Goal: Information Seeking & Learning: Find contact information

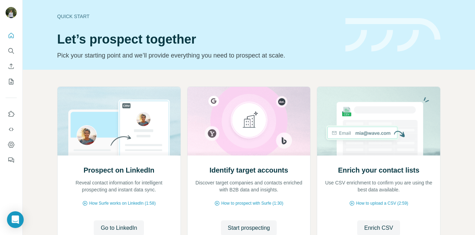
scroll to position [58, 0]
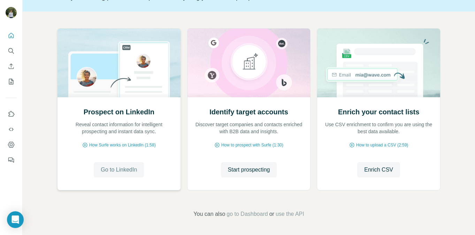
click at [123, 168] on span "Go to LinkedIn" at bounding box center [119, 170] width 36 height 8
click at [245, 165] on button "Start prospecting" at bounding box center [249, 169] width 56 height 15
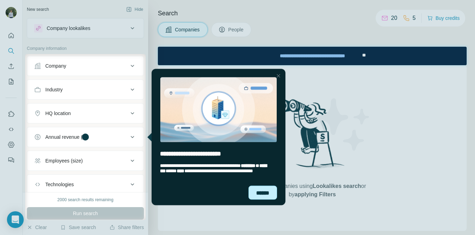
click at [271, 191] on div "******" at bounding box center [263, 193] width 29 height 14
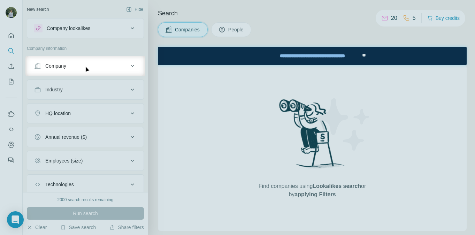
click at [121, 71] on button "Company" at bounding box center [85, 66] width 116 height 17
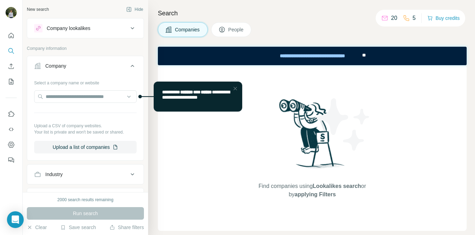
click at [121, 71] on button "Company" at bounding box center [85, 68] width 116 height 20
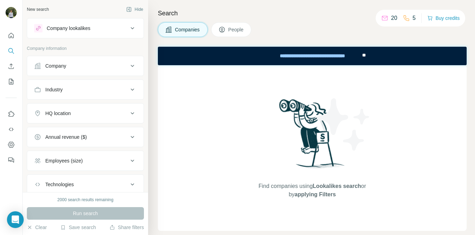
click at [109, 94] on button "Industry" at bounding box center [85, 89] width 116 height 17
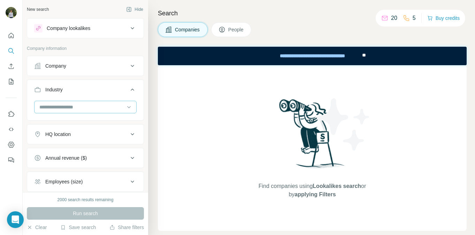
click at [103, 106] on input at bounding box center [82, 107] width 86 height 8
click at [93, 130] on div "3D Technology" at bounding box center [85, 135] width 99 height 13
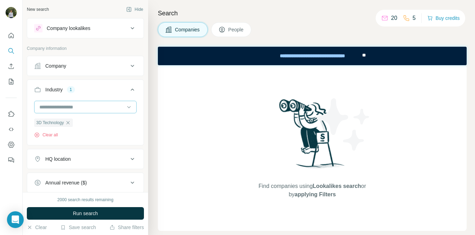
click at [101, 109] on input at bounding box center [82, 107] width 86 height 8
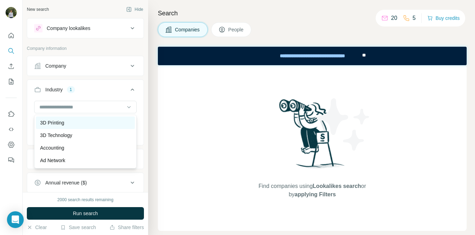
click at [93, 121] on div "3D Printing" at bounding box center [85, 122] width 91 height 7
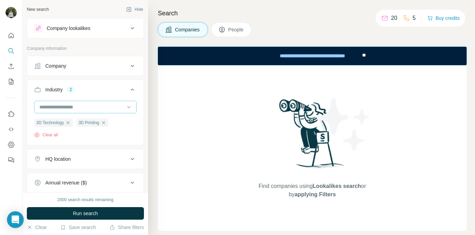
click at [106, 109] on input at bounding box center [82, 107] width 86 height 8
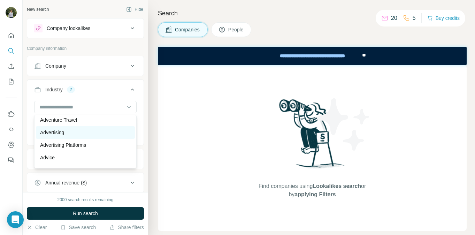
click at [88, 136] on div "Advertising" at bounding box center [85, 132] width 91 height 7
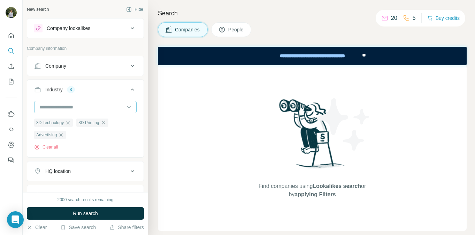
click at [110, 110] on input at bounding box center [82, 107] width 86 height 8
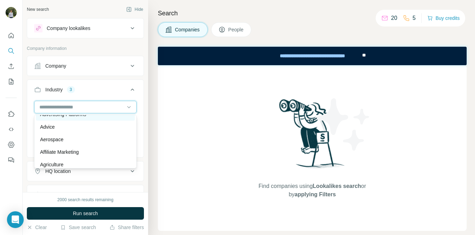
scroll to position [98, 0]
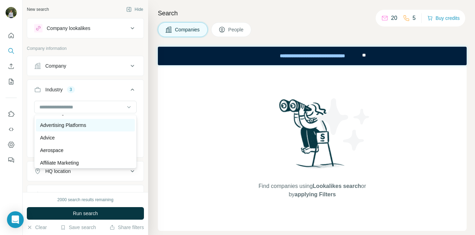
click at [96, 122] on div "Advertising Platforms" at bounding box center [85, 125] width 91 height 7
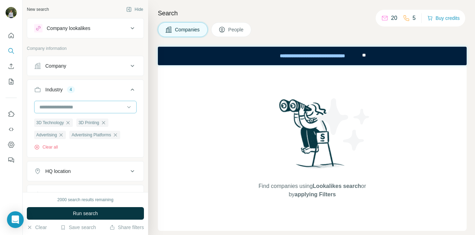
click at [100, 109] on input at bounding box center [82, 107] width 86 height 8
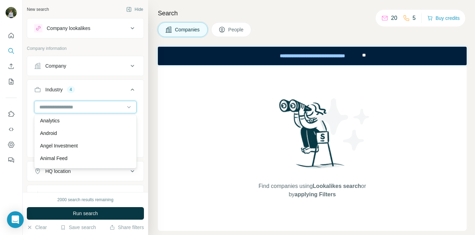
scroll to position [231, 0]
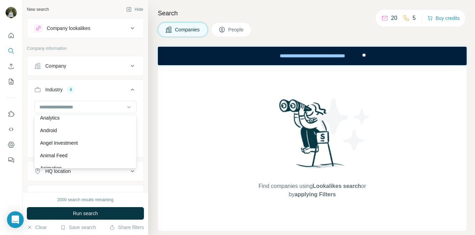
click at [90, 136] on div "Android" at bounding box center [85, 130] width 99 height 13
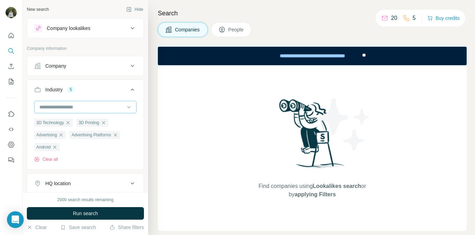
click at [103, 111] on div at bounding box center [82, 107] width 86 height 12
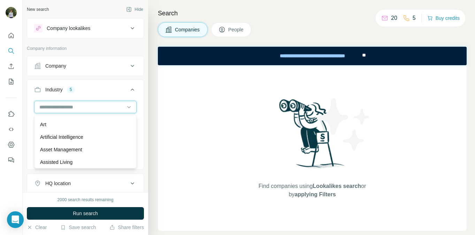
scroll to position [351, 0]
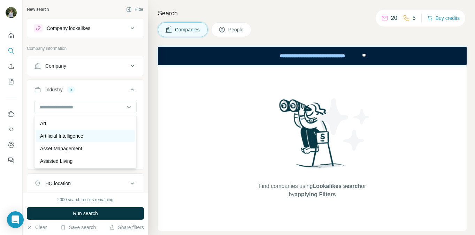
click at [92, 139] on div "Artificial Intelligence" at bounding box center [85, 136] width 91 height 7
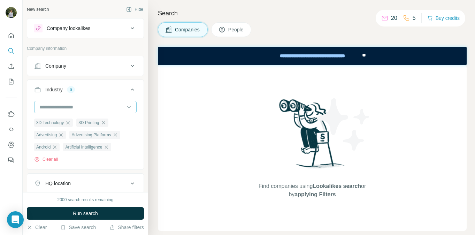
click at [107, 108] on input at bounding box center [82, 107] width 86 height 8
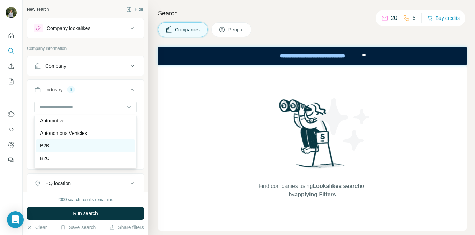
click at [99, 149] on div "B2B" at bounding box center [85, 145] width 91 height 7
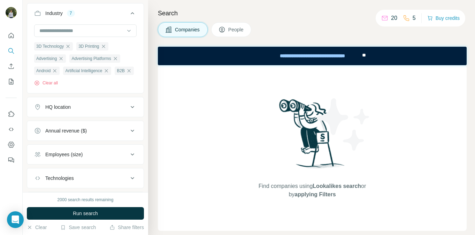
scroll to position [80, 0]
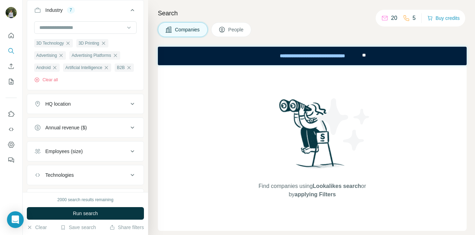
click at [101, 107] on div "HQ location" at bounding box center [81, 103] width 94 height 7
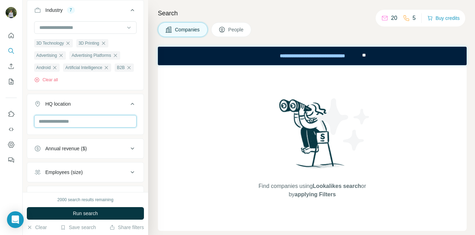
click at [91, 128] on input "text" at bounding box center [85, 121] width 103 height 13
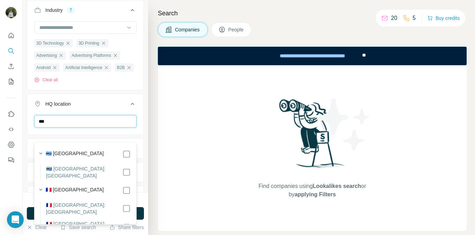
type input "***"
click at [75, 186] on div "🇫🇷 [GEOGRAPHIC_DATA]" at bounding box center [88, 190] width 85 height 8
click at [122, 186] on icon at bounding box center [126, 190] width 8 height 8
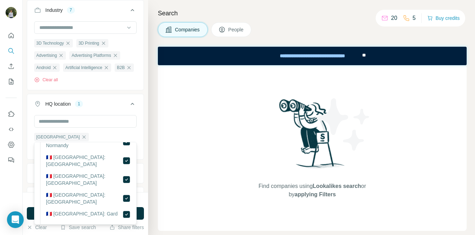
click at [179, 183] on div "Find companies using Lookalikes search or by applying Filters" at bounding box center [312, 148] width 309 height 166
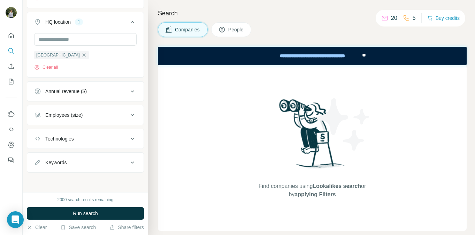
scroll to position [174, 0]
click at [113, 113] on div "Employees (size)" at bounding box center [81, 115] width 94 height 7
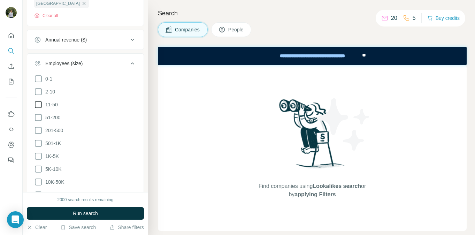
scroll to position [212, 0]
click at [38, 135] on icon at bounding box center [38, 131] width 8 height 8
click at [41, 122] on icon at bounding box center [38, 118] width 8 height 8
click at [39, 109] on icon at bounding box center [38, 105] width 8 height 8
click at [40, 96] on icon at bounding box center [38, 92] width 7 height 7
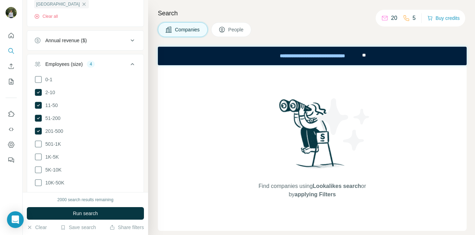
click at [162, 118] on div "Find companies using Lookalikes search or by applying Filters" at bounding box center [312, 148] width 309 height 166
click at [167, 119] on div "Find companies using Lookalikes search or by applying Filters" at bounding box center [312, 148] width 309 height 166
click at [170, 125] on div "Find companies using Lookalikes search or by applying Filters" at bounding box center [312, 148] width 309 height 166
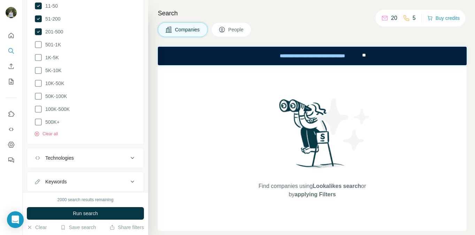
scroll to position [342, 0]
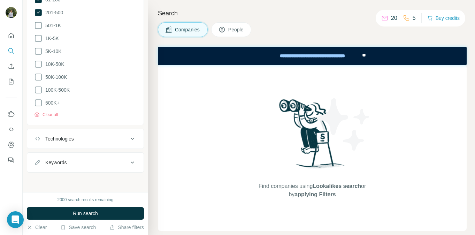
click at [119, 142] on div "Technologies" at bounding box center [81, 138] width 94 height 7
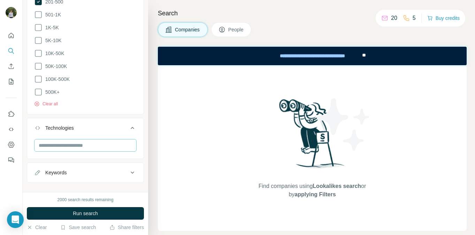
scroll to position [363, 0]
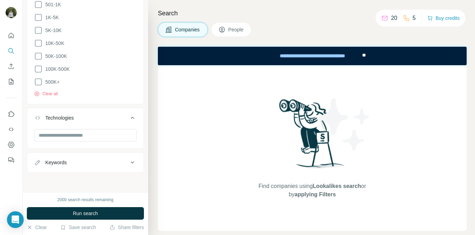
click at [115, 162] on div "Keywords" at bounding box center [81, 162] width 94 height 7
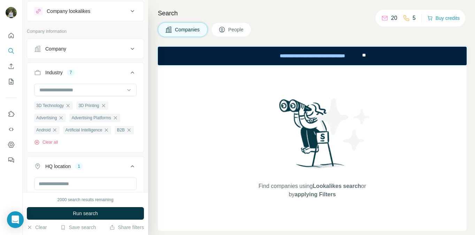
scroll to position [16, 0]
click at [128, 89] on icon at bounding box center [129, 90] width 7 height 7
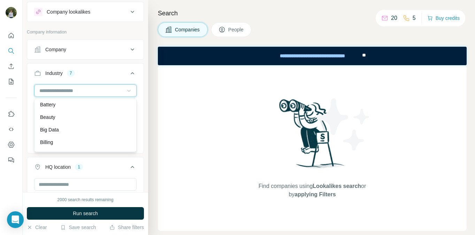
scroll to position [595, 0]
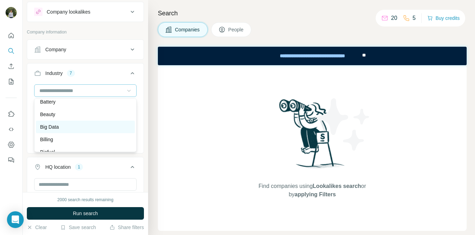
click at [78, 129] on div "Big Data" at bounding box center [85, 126] width 91 height 7
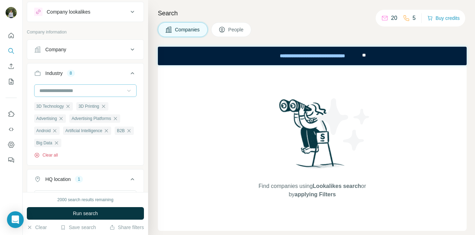
click at [54, 156] on button "Clear all" at bounding box center [46, 155] width 24 height 6
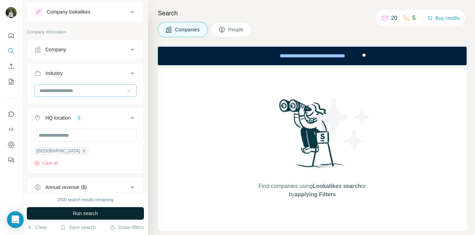
click at [83, 209] on button "Run search" at bounding box center [85, 213] width 117 height 13
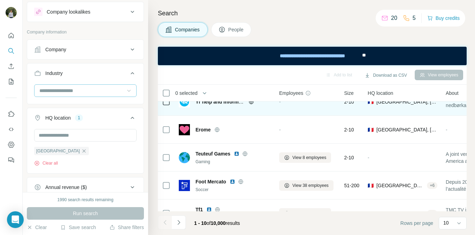
scroll to position [42, 0]
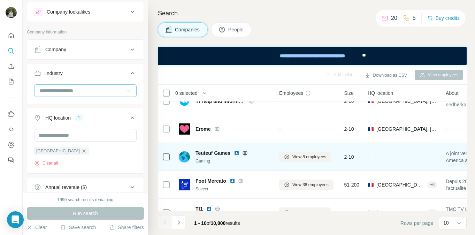
click at [218, 154] on span "Teuteuf Games" at bounding box center [213, 153] width 35 height 7
click at [288, 157] on icon at bounding box center [287, 157] width 6 height 6
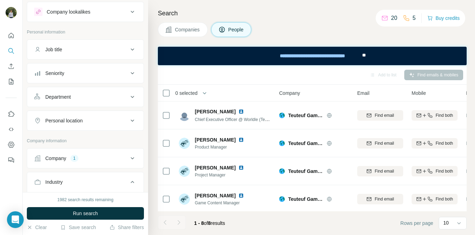
click at [193, 33] on span "Companies" at bounding box center [187, 29] width 25 height 7
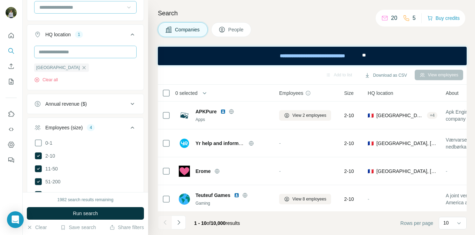
scroll to position [108, 0]
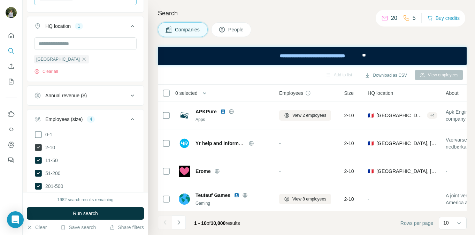
click at [39, 145] on icon at bounding box center [38, 147] width 7 height 7
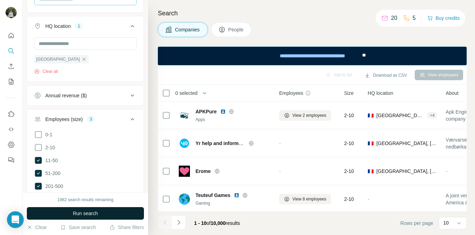
click at [99, 210] on button "Run search" at bounding box center [85, 213] width 117 height 13
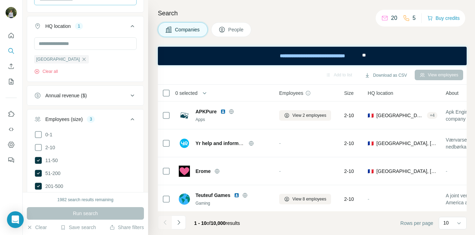
scroll to position [120, 0]
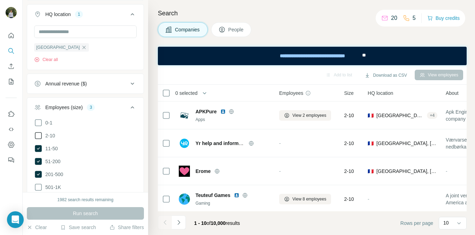
click at [39, 136] on icon at bounding box center [38, 135] width 8 height 8
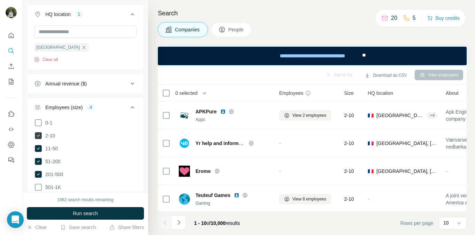
click at [39, 136] on icon at bounding box center [38, 135] width 7 height 7
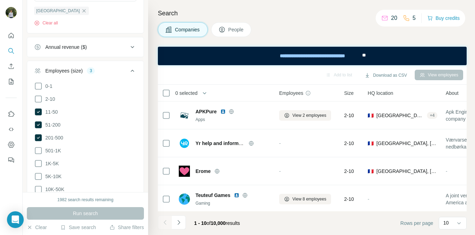
scroll to position [156, 0]
click at [132, 75] on icon at bounding box center [132, 71] width 8 height 8
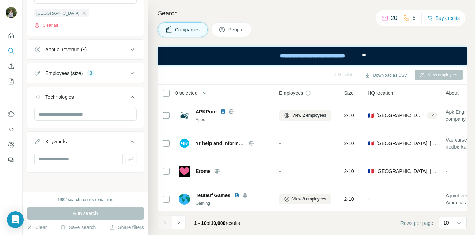
click at [233, 27] on span "People" at bounding box center [236, 29] width 16 height 7
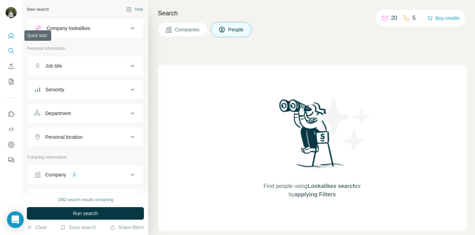
click at [14, 40] on button "Quick start" at bounding box center [11, 35] width 11 height 13
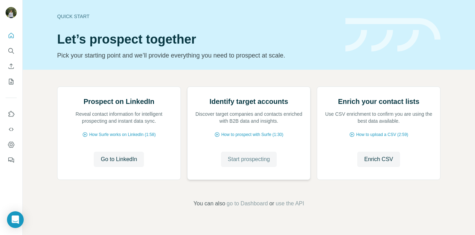
click at [248, 164] on span "Start prospecting" at bounding box center [249, 159] width 42 height 8
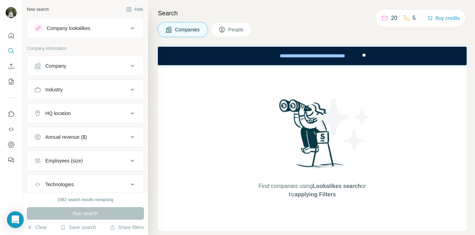
click at [229, 31] on button "People" at bounding box center [231, 29] width 40 height 15
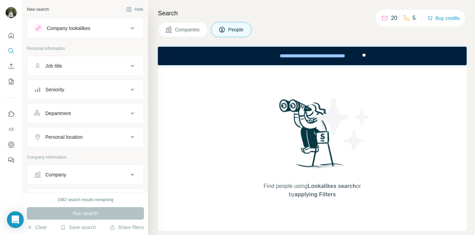
click at [205, 31] on button "Companies" at bounding box center [183, 29] width 50 height 15
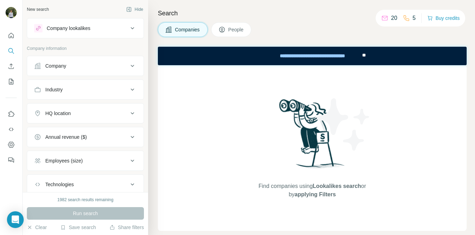
click at [229, 30] on button "People" at bounding box center [231, 29] width 40 height 15
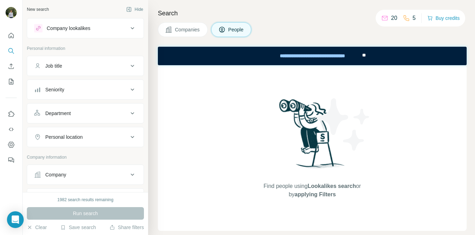
click at [115, 69] on div "Job title" at bounding box center [81, 65] width 94 height 7
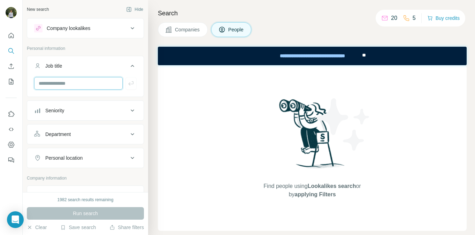
click at [96, 85] on input "text" at bounding box center [78, 83] width 89 height 13
click at [116, 113] on div "Seniority" at bounding box center [81, 110] width 94 height 7
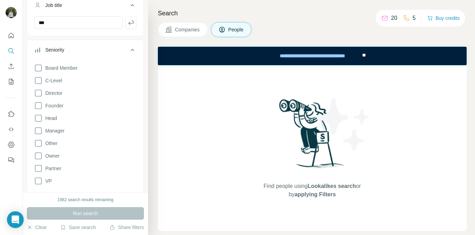
scroll to position [74, 0]
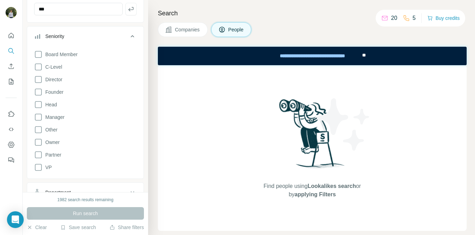
click at [172, 157] on div "Find people using Lookalikes search or by applying Filters" at bounding box center [312, 148] width 309 height 166
click at [133, 40] on button "Seniority" at bounding box center [85, 38] width 116 height 20
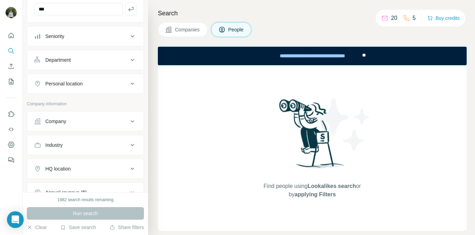
click at [133, 38] on icon at bounding box center [132, 36] width 8 height 8
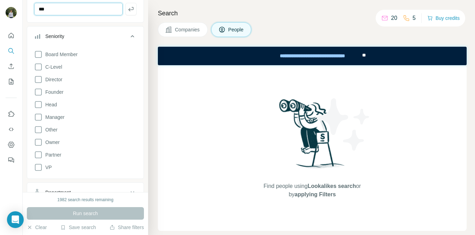
click at [104, 3] on input "***" at bounding box center [78, 9] width 89 height 13
click at [98, 14] on input "***" at bounding box center [78, 9] width 89 height 13
type input "*"
click at [197, 23] on button "Companies" at bounding box center [183, 29] width 50 height 15
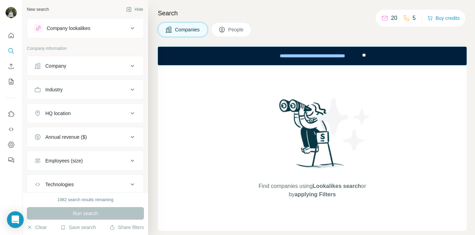
click at [83, 87] on div "Industry" at bounding box center [81, 89] width 94 height 7
click at [97, 133] on div "HQ location" at bounding box center [81, 134] width 94 height 7
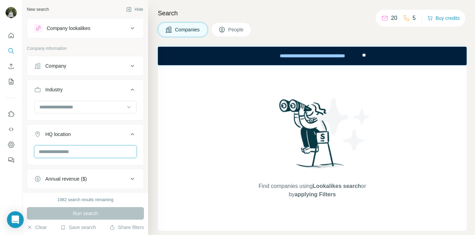
click at [81, 153] on input "text" at bounding box center [85, 151] width 103 height 13
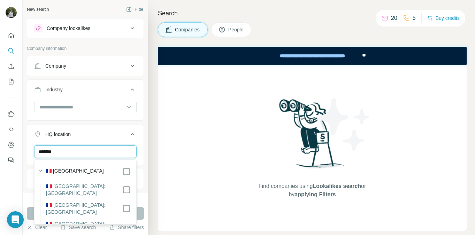
type input "******"
click at [90, 175] on div "🇫🇷 [GEOGRAPHIC_DATA]" at bounding box center [88, 171] width 85 height 8
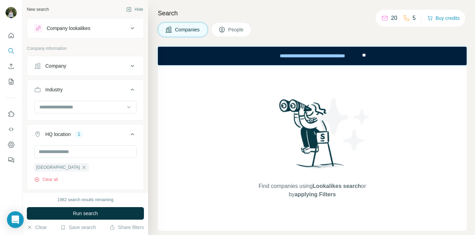
click at [177, 144] on div "Find companies using Lookalikes search or by applying Filters" at bounding box center [312, 148] width 309 height 166
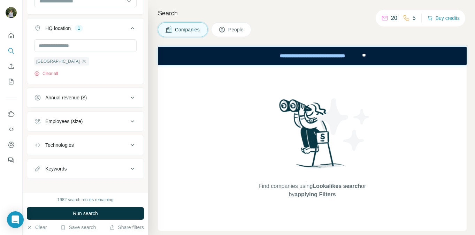
scroll to position [109, 0]
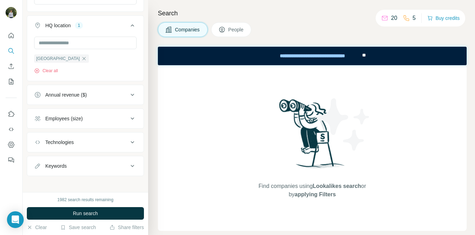
click at [129, 115] on icon at bounding box center [132, 118] width 8 height 8
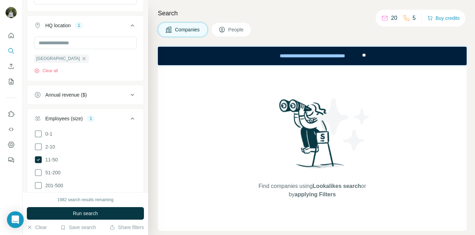
drag, startPoint x: 98, startPoint y: 211, endPoint x: 193, endPoint y: 109, distance: 139.4
click at [191, 109] on div "New search Hide Company lookalikes Company information Company Industry HQ loca…" at bounding box center [249, 117] width 453 height 235
click at [193, 109] on div "Find companies using Lookalikes search or by applying Filters" at bounding box center [312, 148] width 309 height 166
click at [134, 120] on icon at bounding box center [132, 118] width 8 height 8
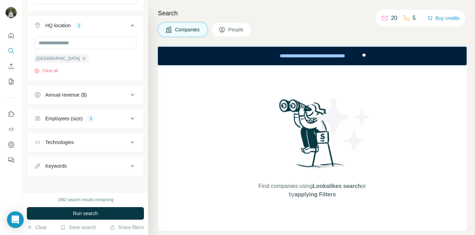
scroll to position [112, 0]
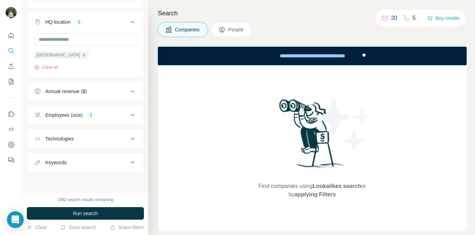
click at [113, 137] on div "Technologies" at bounding box center [81, 138] width 94 height 7
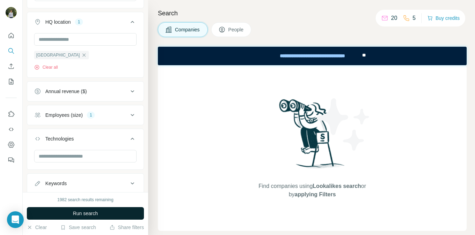
click at [98, 219] on button "Run search" at bounding box center [85, 213] width 117 height 13
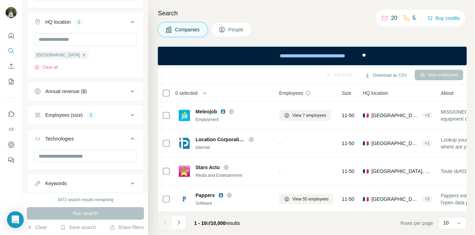
click at [123, 115] on div "Employees (size) 1" at bounding box center [81, 115] width 94 height 7
click at [43, 180] on span "201-500" at bounding box center [53, 182] width 21 height 7
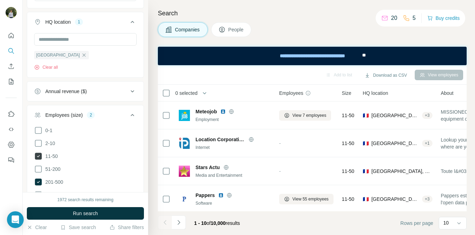
click at [39, 153] on icon at bounding box center [38, 156] width 7 height 7
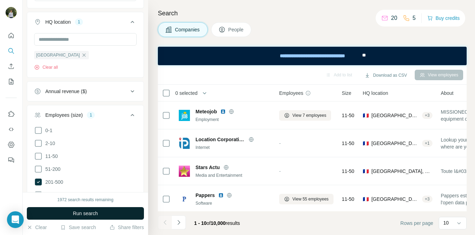
click at [84, 212] on span "Run search" at bounding box center [85, 213] width 25 height 7
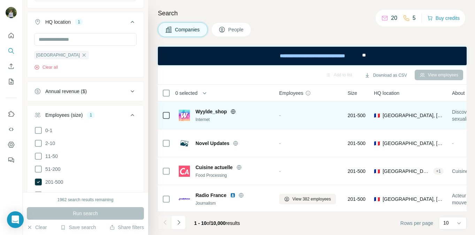
click at [278, 114] on td "-" at bounding box center [309, 115] width 69 height 28
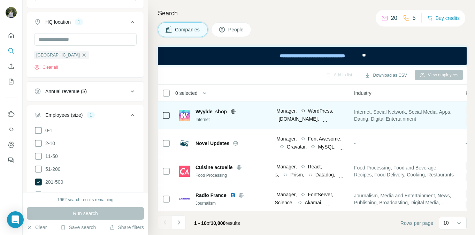
scroll to position [0, 540]
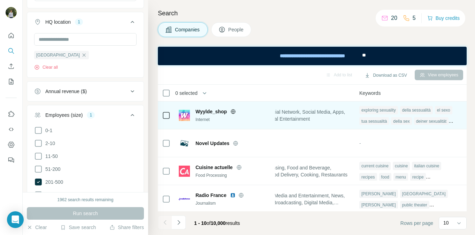
click at [184, 115] on img at bounding box center [184, 115] width 11 height 11
click at [181, 118] on img at bounding box center [184, 115] width 11 height 11
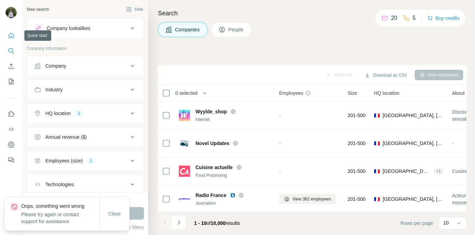
click at [13, 41] on button "Quick start" at bounding box center [11, 35] width 11 height 13
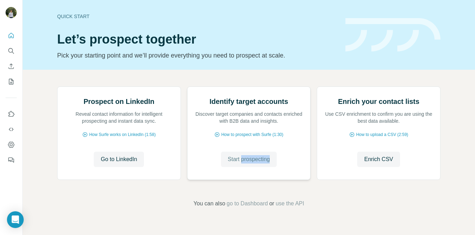
click at [235, 164] on span "Start prospecting" at bounding box center [249, 159] width 42 height 8
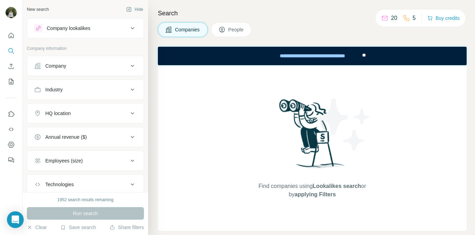
click at [240, 32] on span "People" at bounding box center [236, 29] width 16 height 7
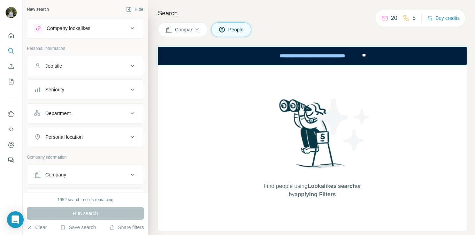
click at [104, 66] on div "Job title" at bounding box center [81, 65] width 94 height 7
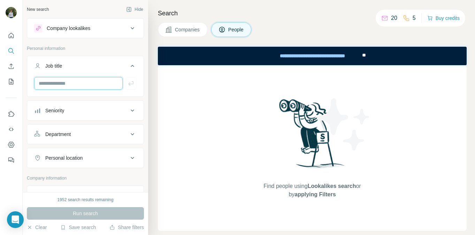
click at [93, 86] on input "text" at bounding box center [78, 83] width 89 height 13
type input "*"
click at [138, 110] on button "Seniority" at bounding box center [85, 110] width 116 height 17
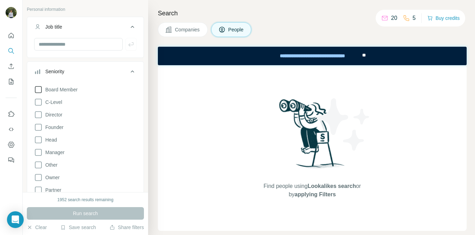
scroll to position [47, 0]
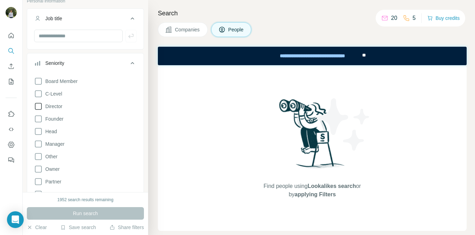
click at [39, 107] on icon at bounding box center [38, 106] width 8 height 8
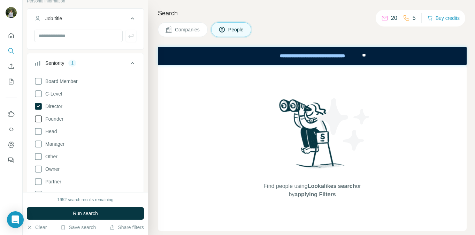
click at [39, 115] on icon at bounding box center [38, 119] width 8 height 8
click at [38, 140] on icon at bounding box center [38, 144] width 8 height 8
click at [130, 67] on icon at bounding box center [132, 63] width 8 height 8
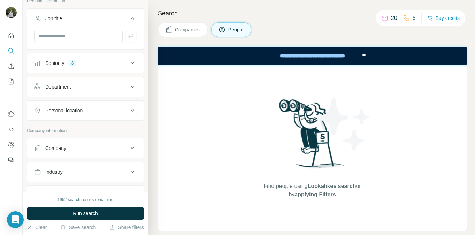
click at [95, 69] on button "Seniority 3" at bounding box center [85, 63] width 116 height 17
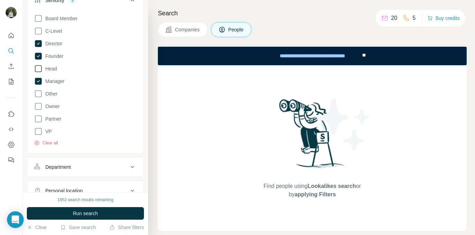
scroll to position [111, 0]
click at [39, 58] on icon at bounding box center [38, 55] width 7 height 7
click at [38, 78] on icon at bounding box center [38, 80] width 7 height 7
click at [191, 118] on div "Find people using Lookalikes search or by applying Filters" at bounding box center [312, 148] width 309 height 166
click at [161, 164] on div "Find people using Lookalikes search or by applying Filters" at bounding box center [312, 148] width 309 height 166
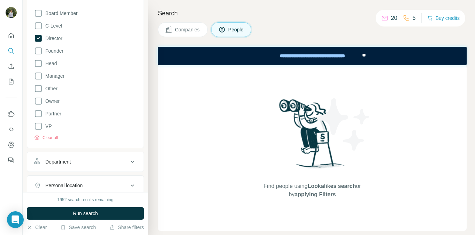
scroll to position [116, 0]
click at [132, 165] on icon at bounding box center [132, 161] width 8 height 8
click at [115, 182] on input at bounding box center [82, 179] width 86 height 8
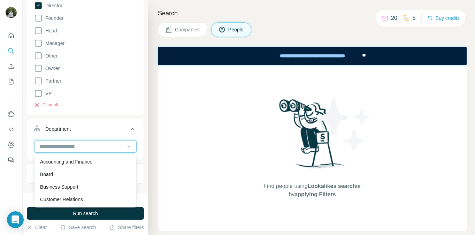
scroll to position [150, 0]
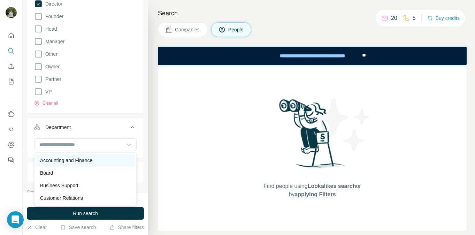
click at [86, 160] on p "Accounting and Finance" at bounding box center [66, 160] width 52 height 7
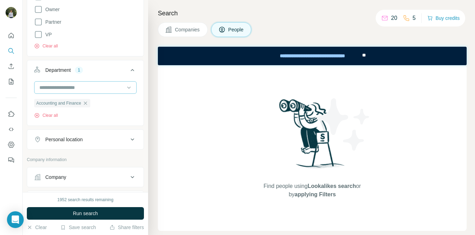
scroll to position [207, 0]
click at [113, 137] on div "Personal location" at bounding box center [81, 139] width 94 height 7
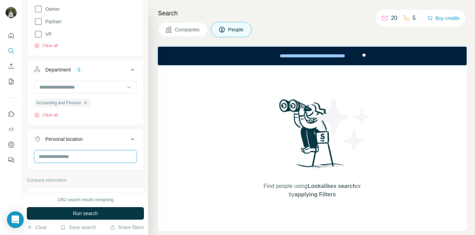
click at [93, 155] on input "text" at bounding box center [85, 156] width 103 height 13
type input "***"
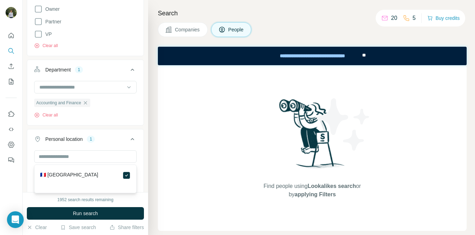
click at [149, 178] on div "Search Companies People Find people using Lookalikes search or by applying Filt…" at bounding box center [311, 117] width 327 height 235
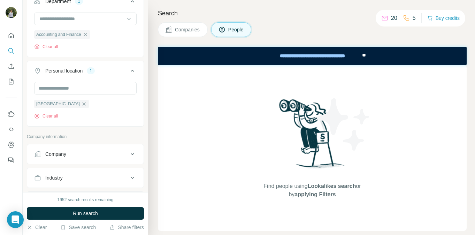
scroll to position [285, 0]
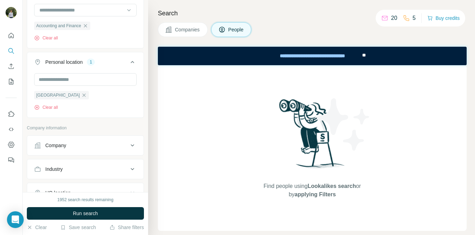
click at [110, 142] on button "Company" at bounding box center [85, 145] width 116 height 17
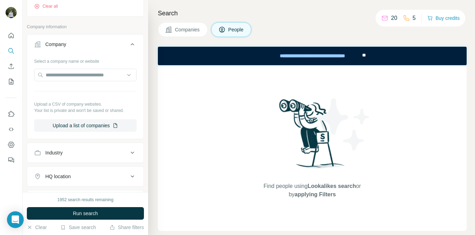
scroll to position [386, 0]
click at [105, 150] on div "Industry" at bounding box center [81, 152] width 94 height 7
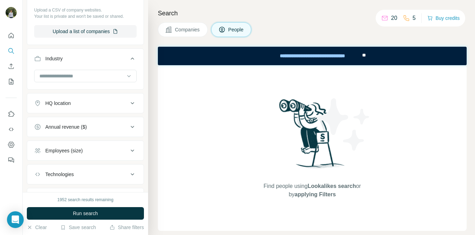
scroll to position [481, 0]
click at [101, 106] on div "HQ location" at bounding box center [81, 102] width 94 height 7
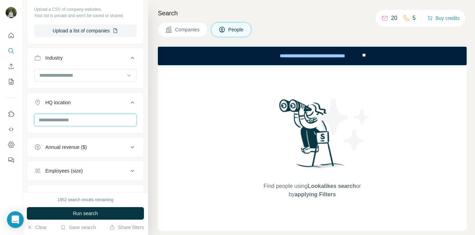
click at [82, 124] on input "text" at bounding box center [85, 120] width 103 height 13
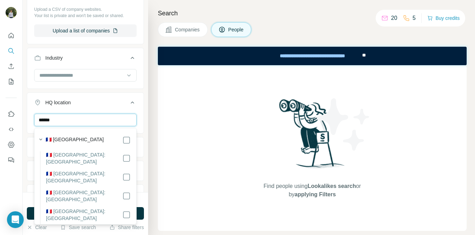
type input "******"
click at [65, 137] on label "🇫🇷 [GEOGRAPHIC_DATA]" at bounding box center [75, 140] width 58 height 8
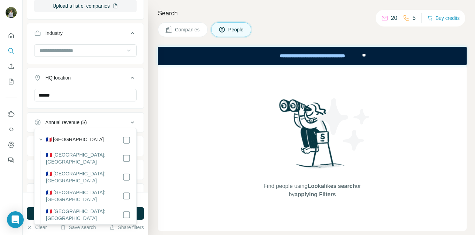
scroll to position [455, 0]
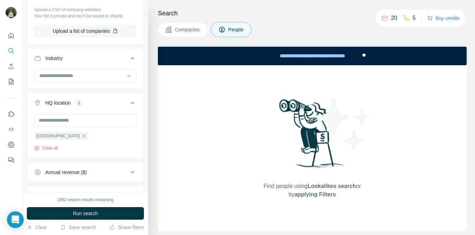
click at [107, 105] on div "HQ location 1" at bounding box center [81, 102] width 94 height 7
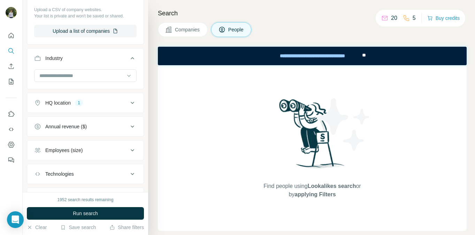
click at [108, 147] on div "Employees (size)" at bounding box center [81, 150] width 94 height 7
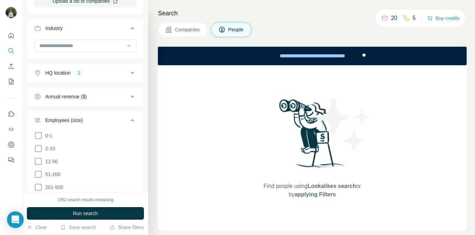
scroll to position [488, 0]
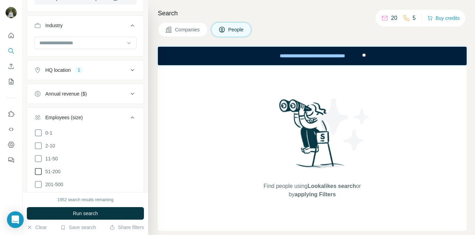
click at [39, 171] on icon at bounding box center [38, 171] width 8 height 8
click at [38, 184] on icon at bounding box center [38, 184] width 8 height 8
click at [39, 167] on icon at bounding box center [38, 171] width 8 height 8
click at [173, 172] on div "Find people using Lookalikes search or by applying Filters" at bounding box center [312, 148] width 309 height 166
click at [136, 122] on button "Employees (size) 1" at bounding box center [85, 119] width 116 height 20
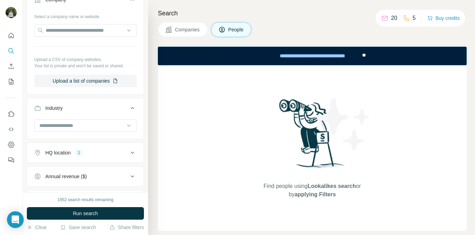
scroll to position [399, 0]
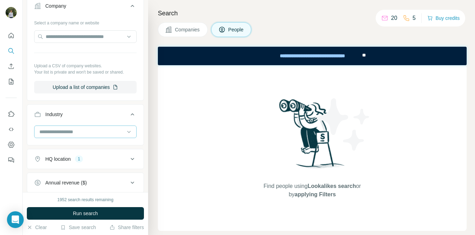
click at [120, 127] on div at bounding box center [82, 132] width 86 height 12
click at [154, 149] on div "Search Companies People Find people using Lookalikes search or by applying Filt…" at bounding box center [311, 117] width 327 height 235
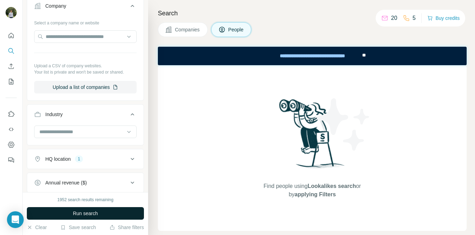
click at [127, 208] on button "Run search" at bounding box center [85, 213] width 117 height 13
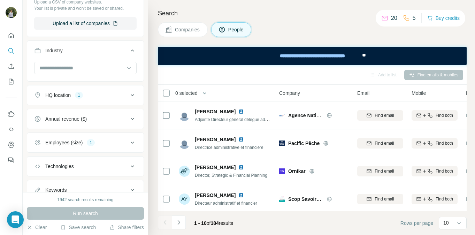
scroll to position [466, 0]
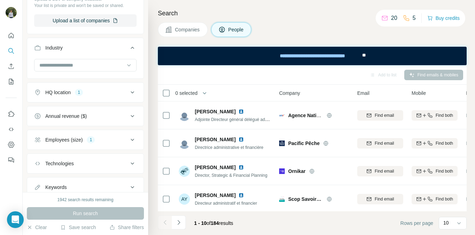
click at [116, 144] on button "Employees (size) 1" at bounding box center [85, 139] width 116 height 17
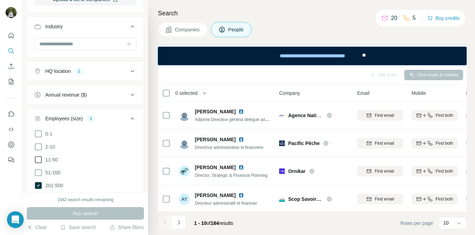
scroll to position [491, 0]
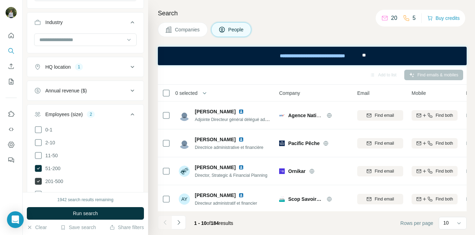
click at [38, 181] on icon at bounding box center [38, 181] width 7 height 7
click at [37, 157] on icon at bounding box center [38, 155] width 8 height 8
click at [38, 171] on icon at bounding box center [38, 168] width 7 height 7
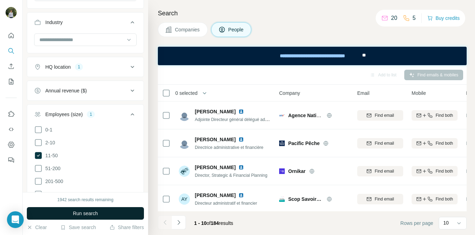
click at [70, 214] on button "Run search" at bounding box center [85, 213] width 117 height 13
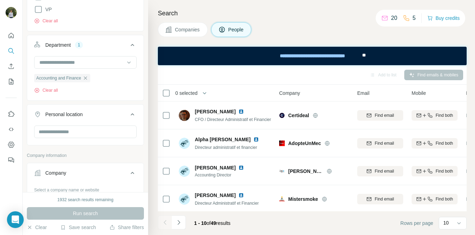
scroll to position [221, 0]
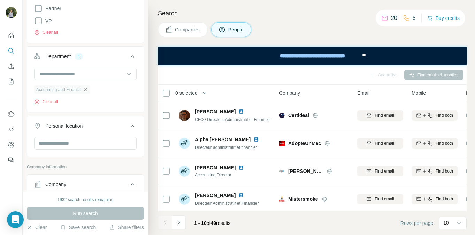
click at [87, 87] on icon "button" at bounding box center [86, 90] width 6 height 6
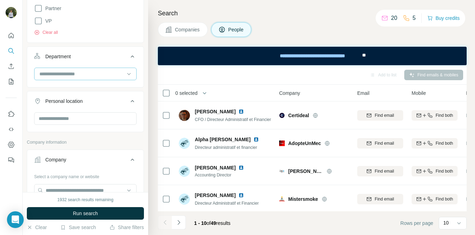
click at [93, 76] on input at bounding box center [82, 74] width 86 height 8
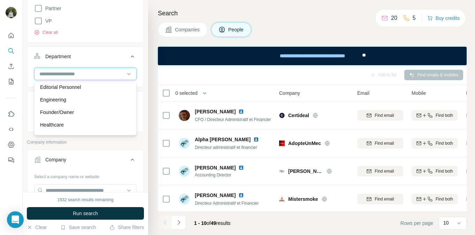
scroll to position [66, 0]
click at [94, 103] on div "Engineering" at bounding box center [85, 99] width 91 height 7
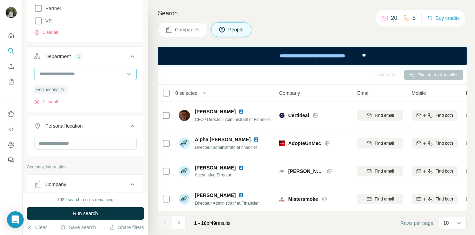
click at [89, 77] on input at bounding box center [82, 74] width 86 height 8
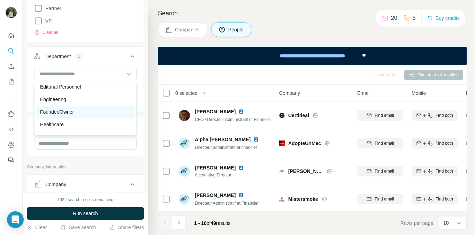
click at [79, 109] on div "Founder/Owner" at bounding box center [85, 111] width 91 height 7
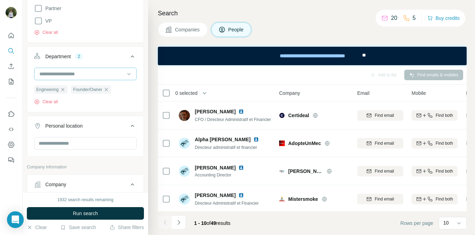
click at [88, 75] on input at bounding box center [82, 74] width 86 height 8
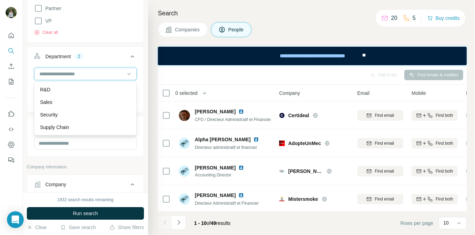
scroll to position [249, 0]
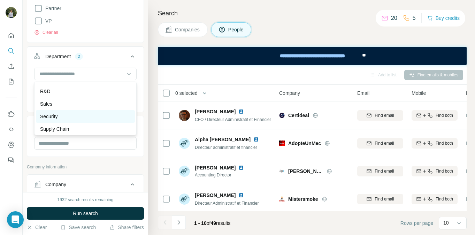
click at [75, 115] on div "Security" at bounding box center [85, 116] width 91 height 7
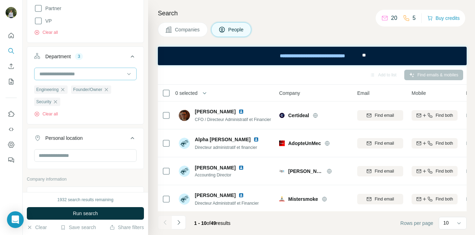
click at [88, 78] on div at bounding box center [82, 74] width 86 height 12
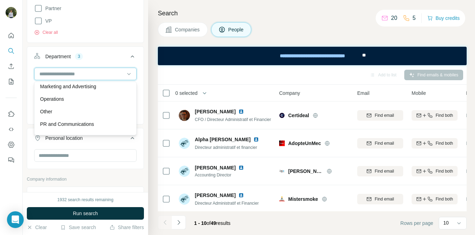
scroll to position [163, 0]
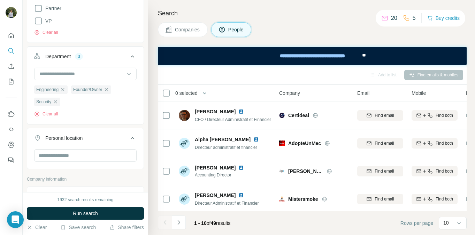
click at [92, 166] on div at bounding box center [85, 158] width 116 height 18
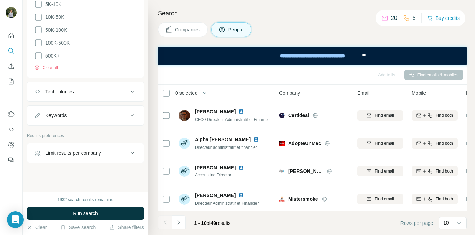
scroll to position [721, 0]
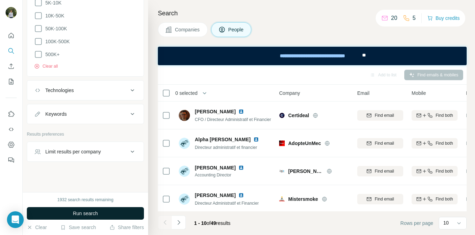
click at [79, 213] on span "Run search" at bounding box center [85, 213] width 25 height 7
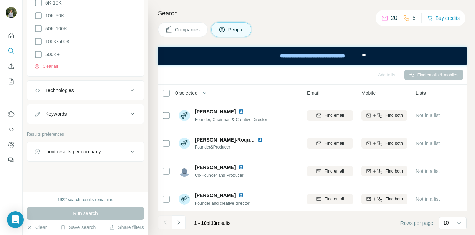
scroll to position [0, 46]
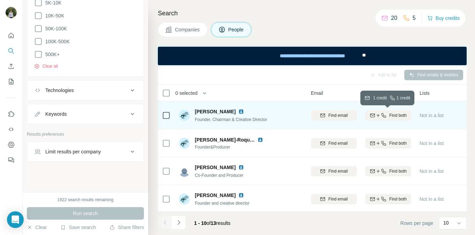
click at [395, 116] on span "Find both" at bounding box center [397, 115] width 17 height 6
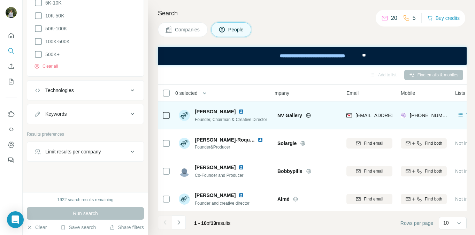
scroll to position [0, 0]
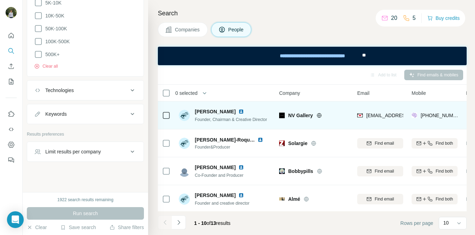
click at [239, 111] on img at bounding box center [242, 112] width 6 height 6
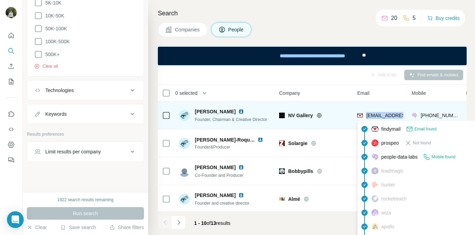
drag, startPoint x: 403, startPoint y: 116, endPoint x: 366, endPoint y: 116, distance: 37.0
click at [366, 116] on div "thibaut@nvgallery.com" at bounding box center [400, 115] width 86 height 7
copy span "thibaut@nvgalle"
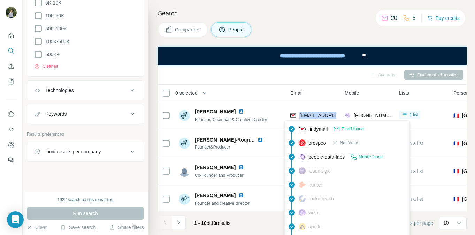
scroll to position [0, 73]
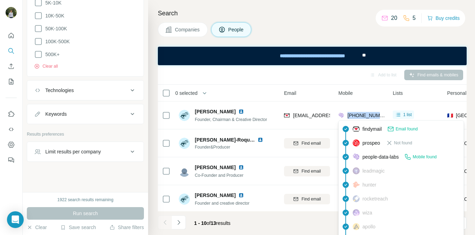
drag, startPoint x: 382, startPoint y: 114, endPoint x: 348, endPoint y: 114, distance: 33.8
click at [348, 114] on span "+33624186455" at bounding box center [370, 116] width 44 height 6
copy span "+33624186455"
